Goal: Task Accomplishment & Management: Manage account settings

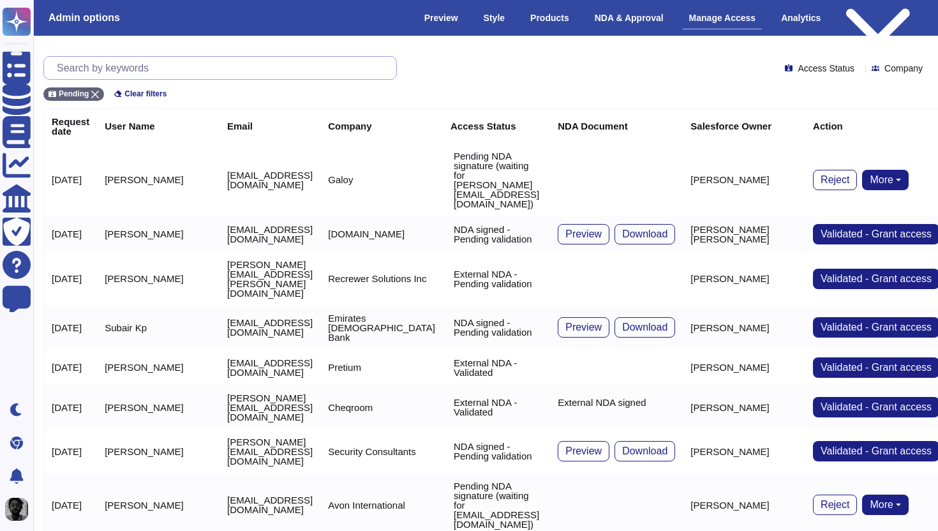
click at [196, 66] on input "text" at bounding box center [223, 68] width 346 height 22
paste input "amarziliano@bitfarms.com"
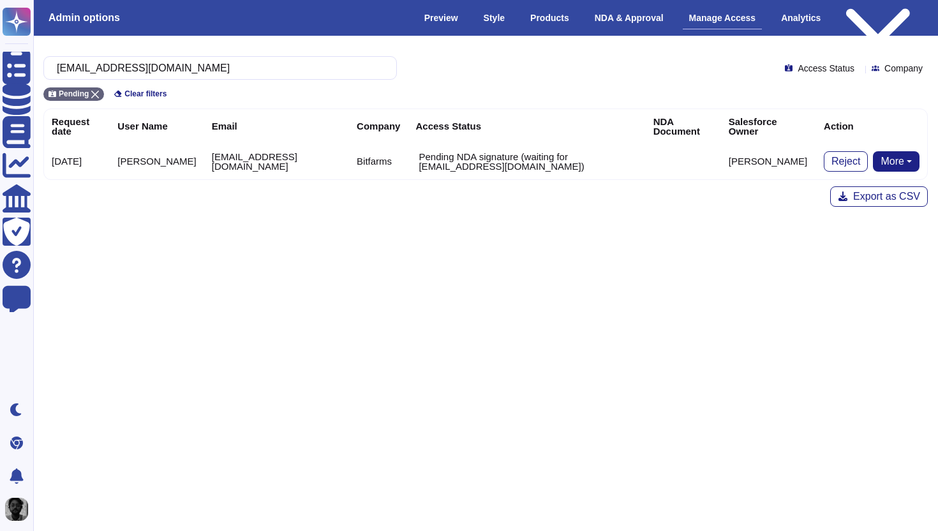
type input "amarziliano@bitfarms.com"
click at [908, 162] on button "More" at bounding box center [896, 161] width 47 height 20
click at [856, 184] on link "Bypass NDA" at bounding box center [848, 186] width 141 height 15
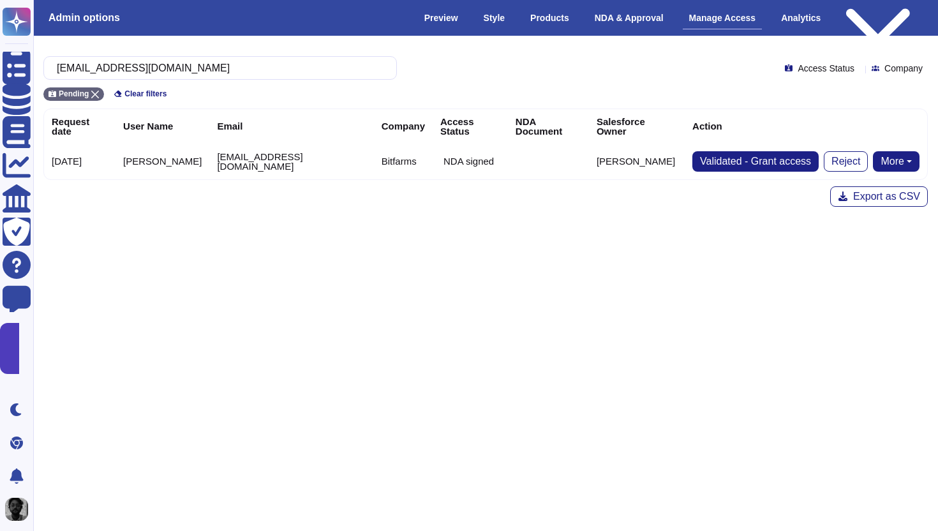
click at [891, 155] on button "More" at bounding box center [896, 161] width 47 height 20
click at [613, 294] on html "Questionnaires Knowledge Base Documents Analytics CAIQ / SIG Trust Center Help …" at bounding box center [469, 161] width 938 height 323
click at [735, 156] on span "Validated - Grant access" at bounding box center [755, 161] width 111 height 10
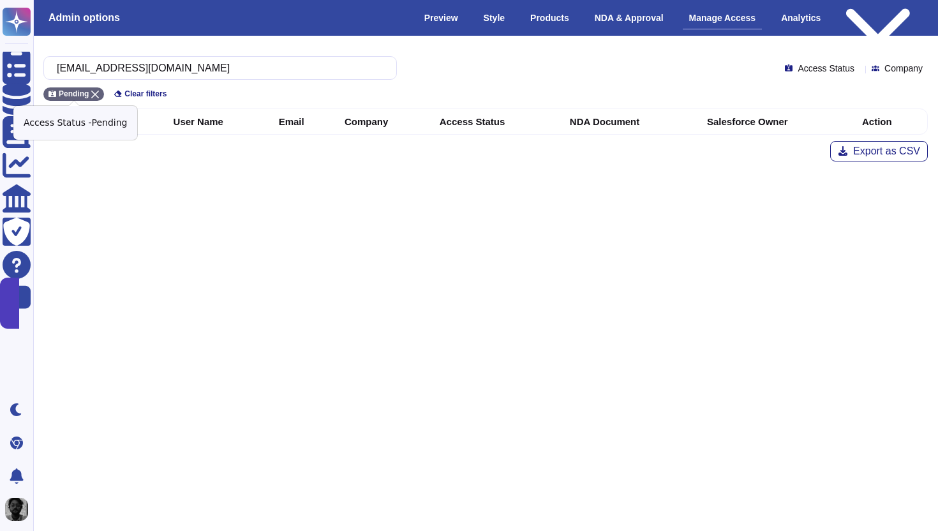
click at [99, 93] on icon at bounding box center [95, 95] width 8 height 8
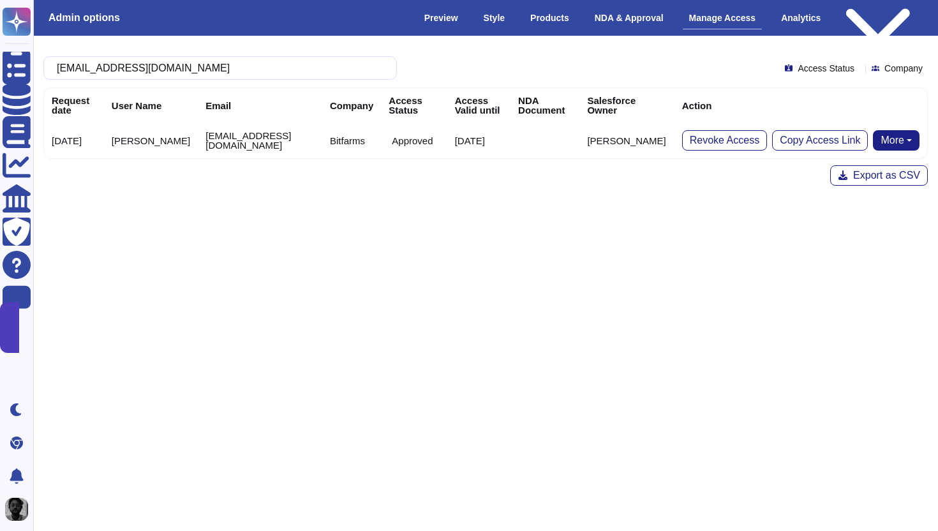
click at [202, 142] on td "amarziliano@bitfarms.com" at bounding box center [260, 141] width 124 height 36
copy td "amarziliano@bitfarms.com"
drag, startPoint x: 202, startPoint y: 142, endPoint x: 306, endPoint y: 142, distance: 104.0
click at [306, 142] on td "amarziliano@bitfarms.com" at bounding box center [260, 141] width 124 height 36
